Goal: Check status: Check status

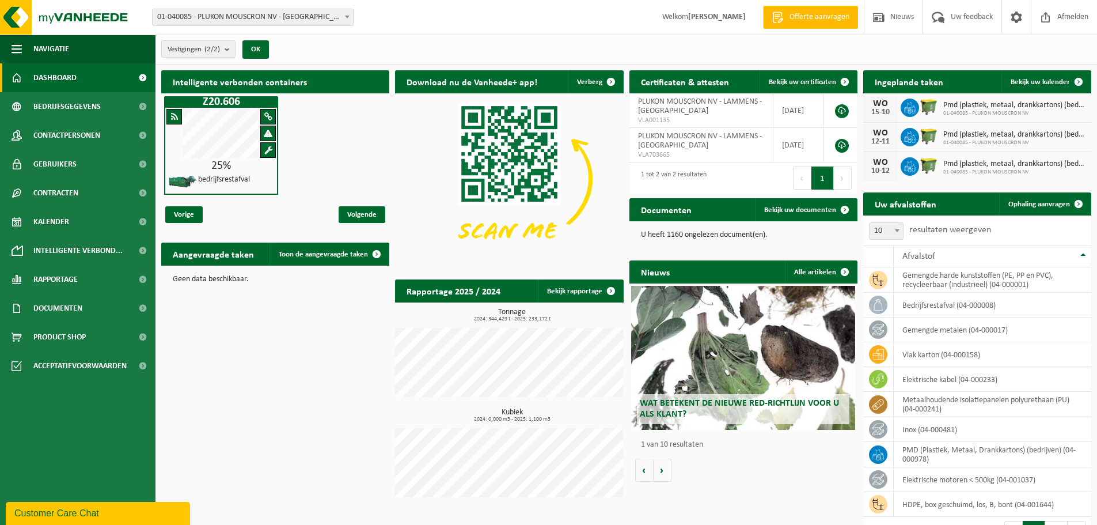
drag, startPoint x: 817, startPoint y: 267, endPoint x: 774, endPoint y: 278, distance: 44.4
click at [819, 267] on link "Alle artikelen" at bounding box center [820, 271] width 71 height 23
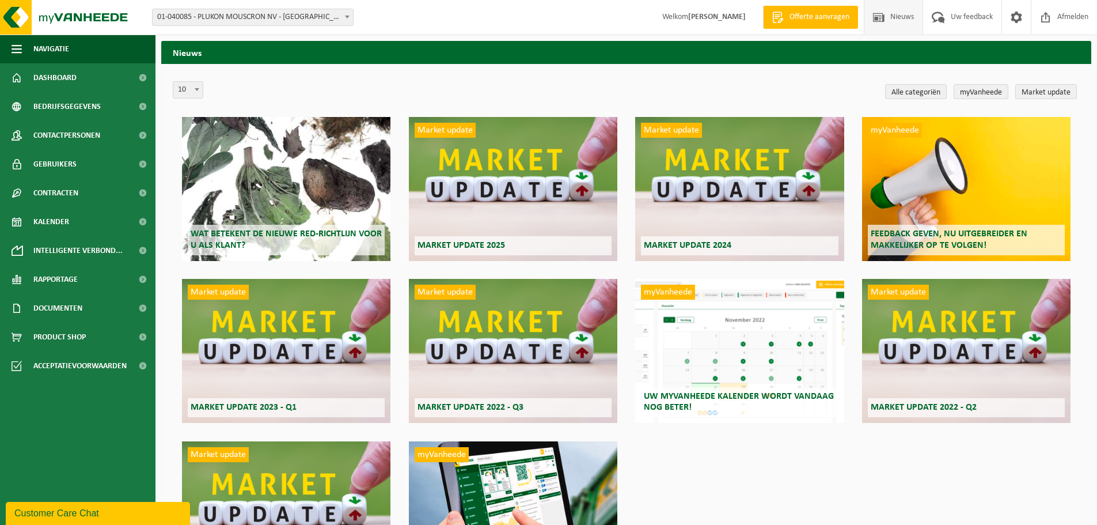
scroll to position [58, 0]
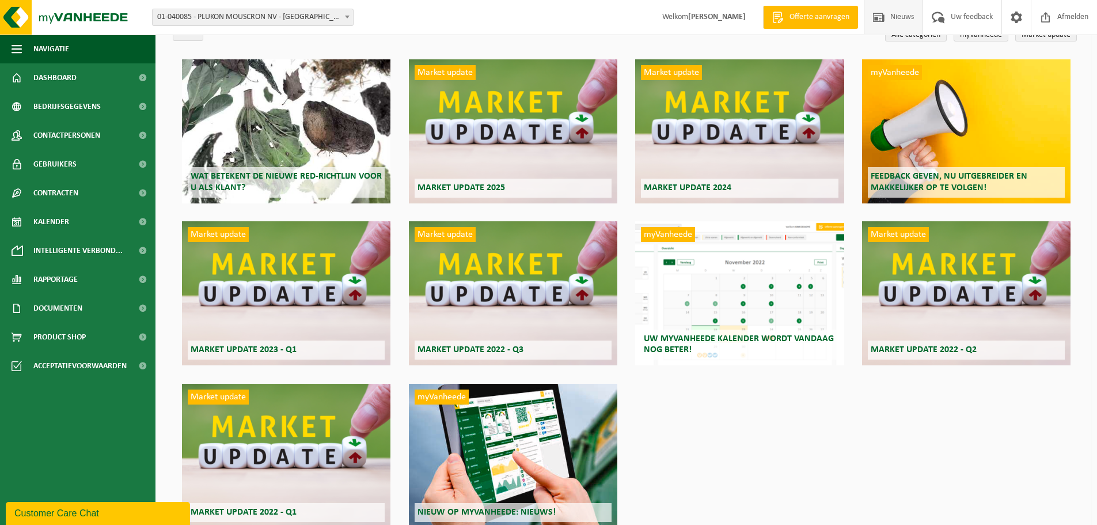
click at [239, 131] on div "Wat betekent de nieuwe RED-richtlijn voor u als klant?" at bounding box center [286, 131] width 208 height 144
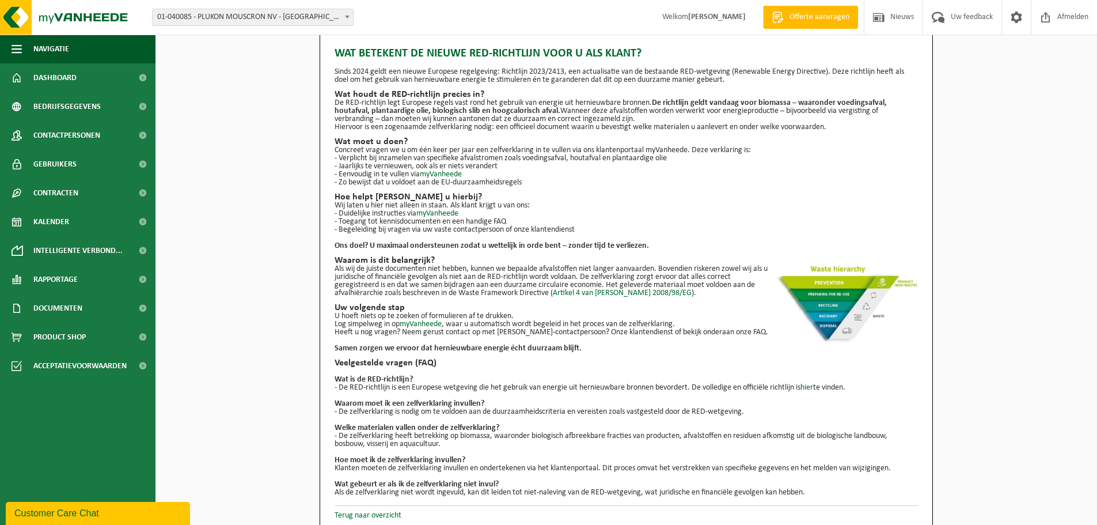
scroll to position [21, 0]
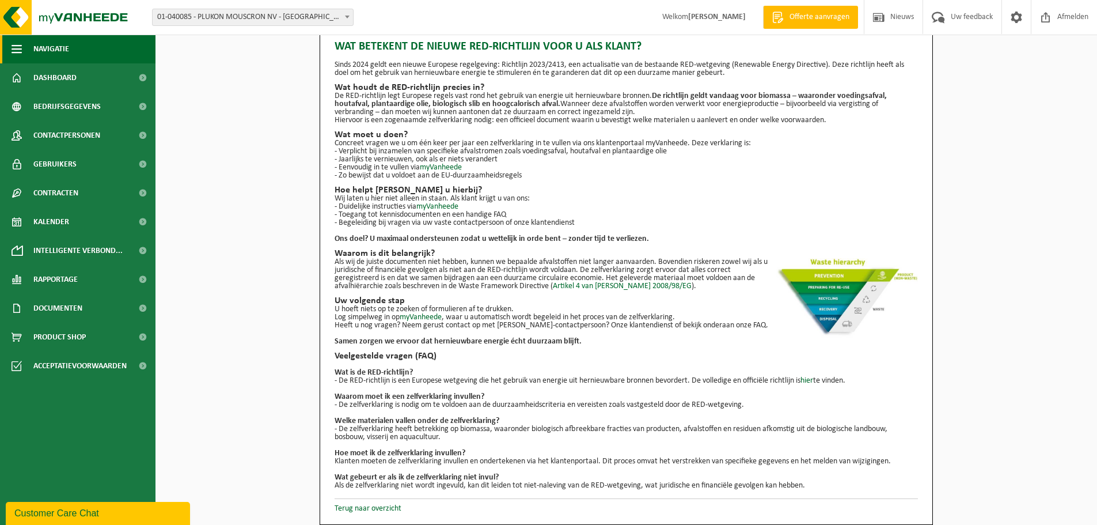
drag, startPoint x: 16, startPoint y: 51, endPoint x: 34, endPoint y: 48, distance: 18.2
click at [16, 51] on span "button" at bounding box center [17, 49] width 10 height 29
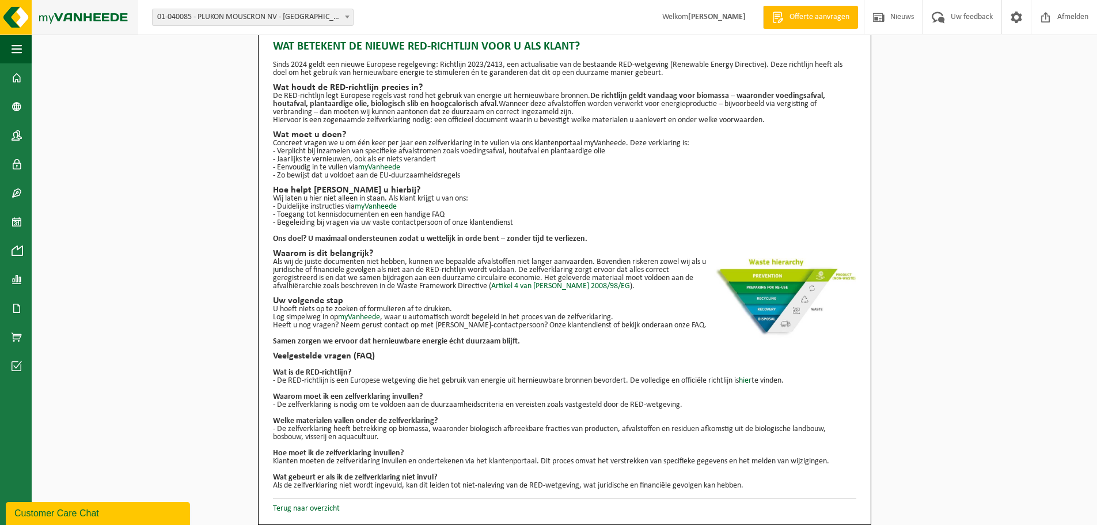
click at [74, 30] on img at bounding box center [69, 17] width 138 height 35
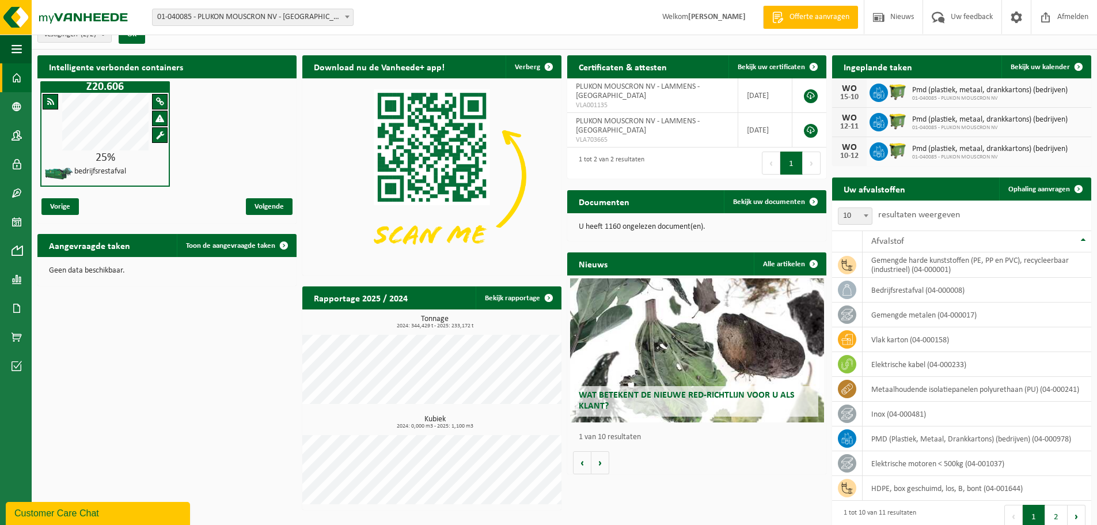
scroll to position [28, 0]
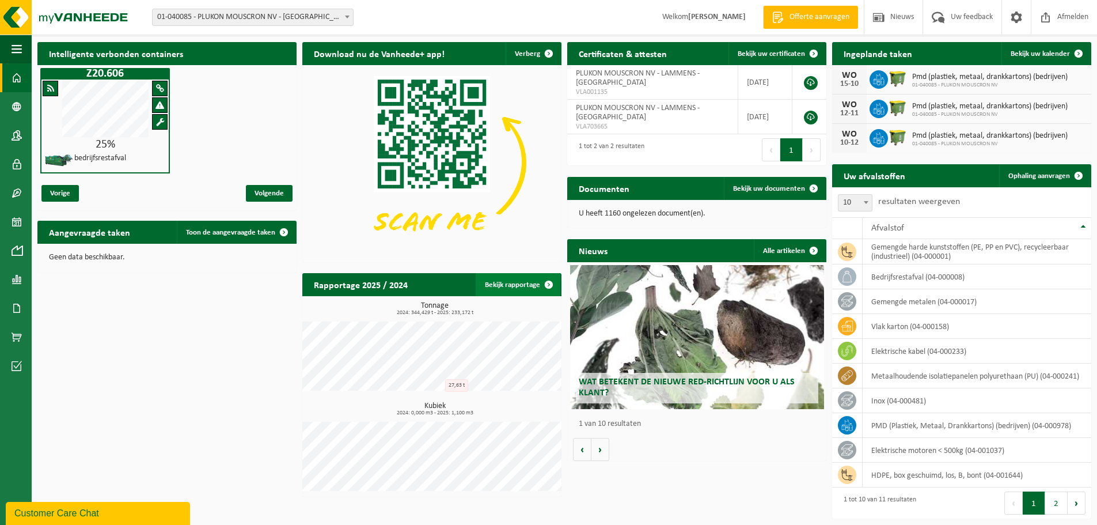
click at [523, 280] on link "Bekijk rapportage" at bounding box center [518, 284] width 85 height 23
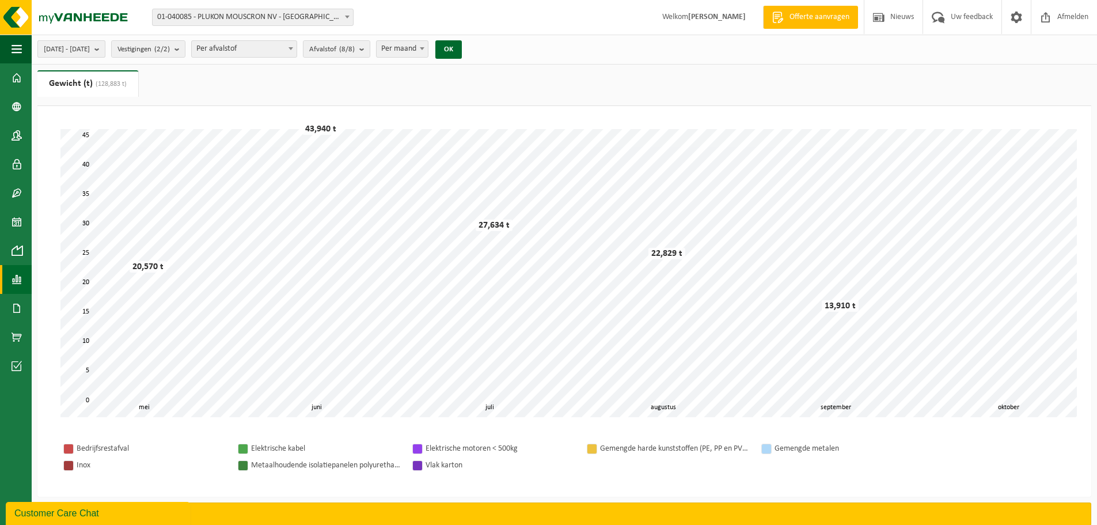
click at [105, 54] on b "submit" at bounding box center [99, 49] width 10 height 16
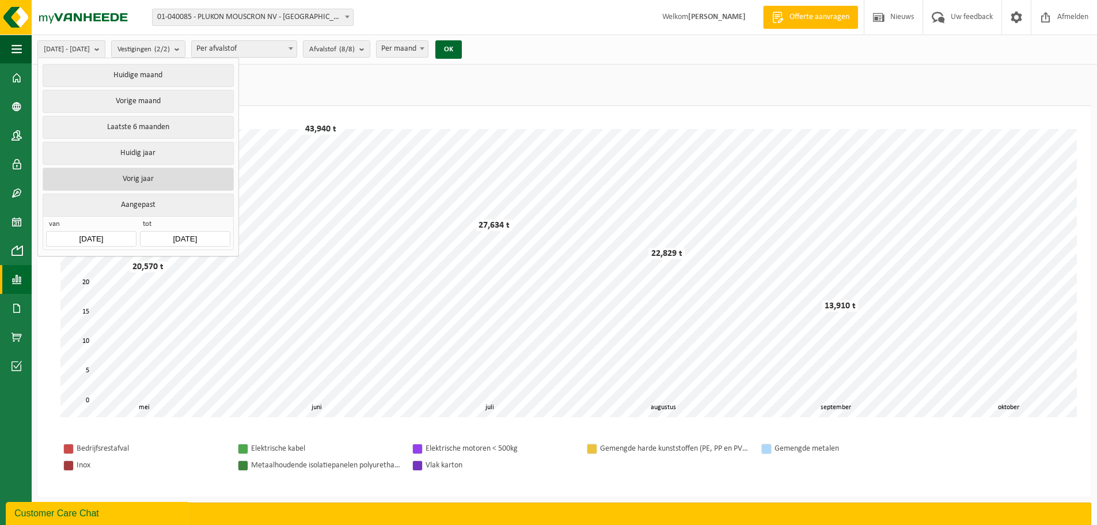
click at [154, 177] on button "Vorig jaar" at bounding box center [138, 179] width 191 height 23
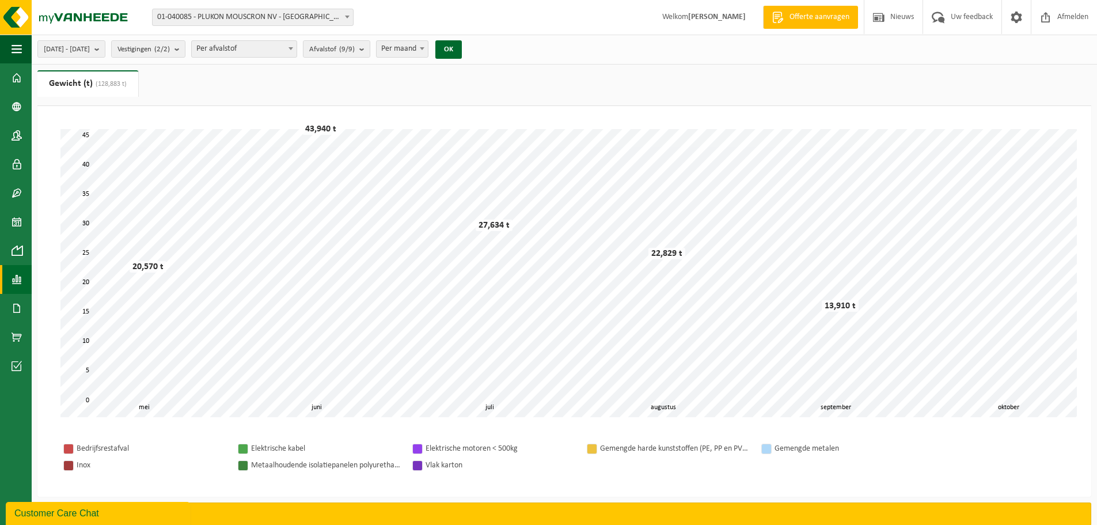
click at [474, 59] on div "[DATE] - [DATE] Huidige maand Vorige maand Laatste 6 maanden Huidig jaar Vorig …" at bounding box center [253, 49] width 443 height 25
click at [462, 54] on button "OK" at bounding box center [448, 49] width 26 height 18
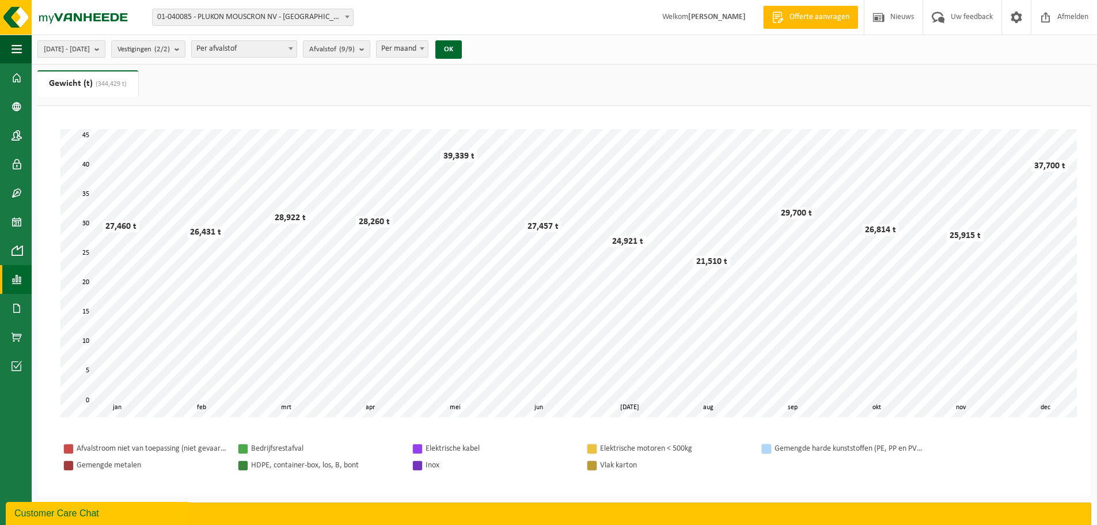
click at [105, 52] on b "submit" at bounding box center [99, 49] width 10 height 16
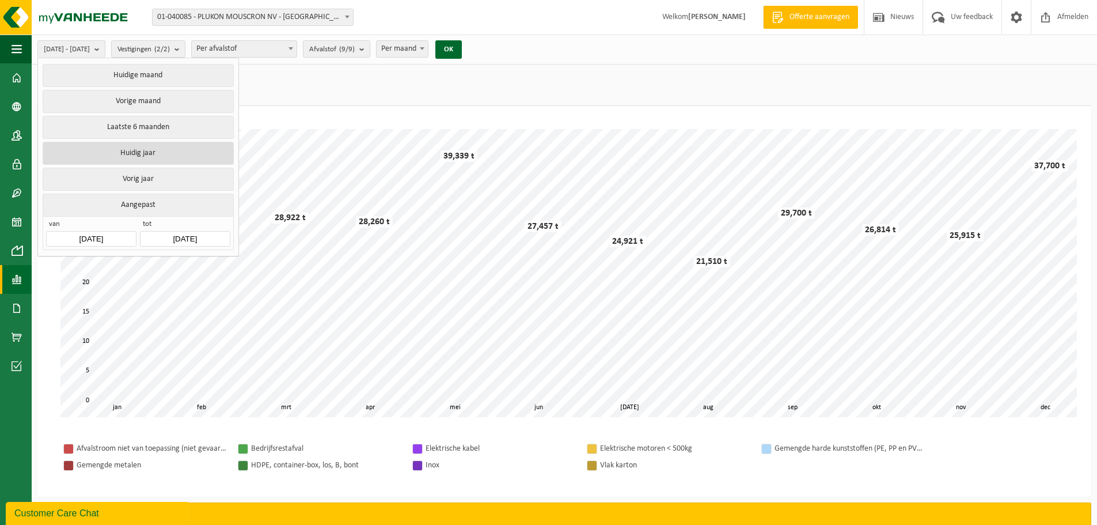
click at [79, 154] on button "Huidig jaar" at bounding box center [138, 153] width 191 height 23
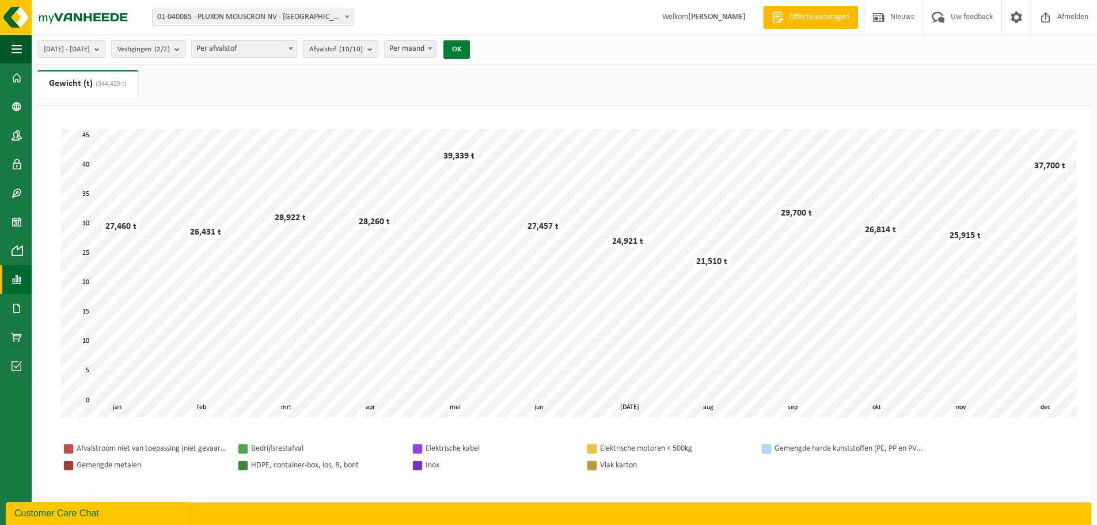
click at [470, 56] on button "OK" at bounding box center [456, 49] width 26 height 18
